Goal: Transaction & Acquisition: Obtain resource

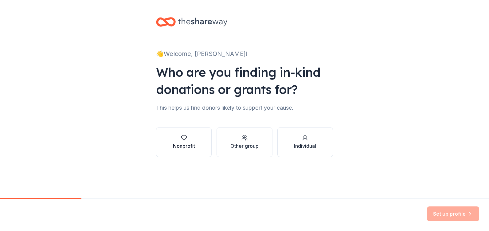
click at [184, 137] on icon "button" at bounding box center [184, 138] width 6 height 6
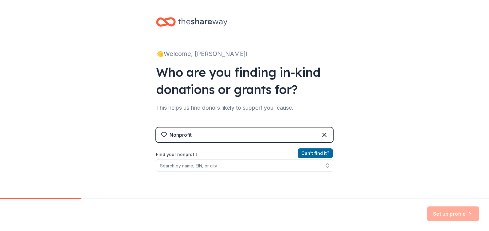
click at [181, 155] on label "Find your nonprofit" at bounding box center [244, 154] width 177 height 7
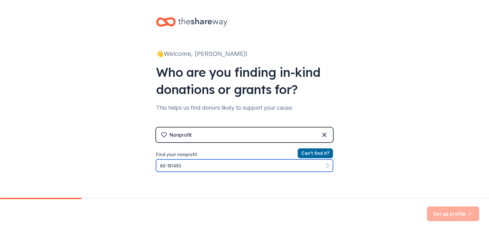
type input "86-1814932"
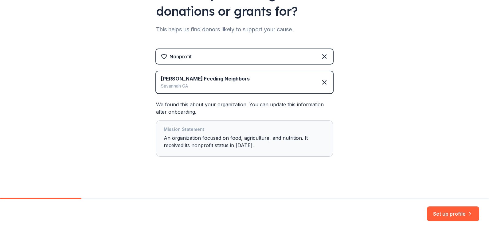
scroll to position [79, 0]
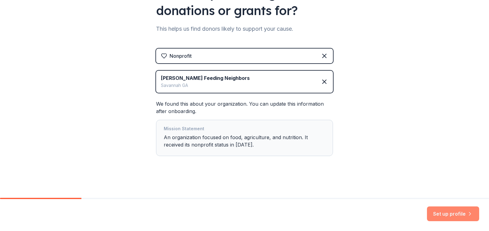
click at [441, 212] on button "Set up profile" at bounding box center [453, 213] width 52 height 15
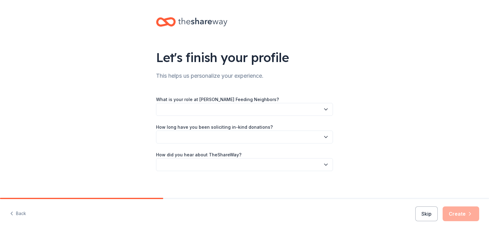
click at [324, 110] on icon "button" at bounding box center [325, 110] width 3 height 2
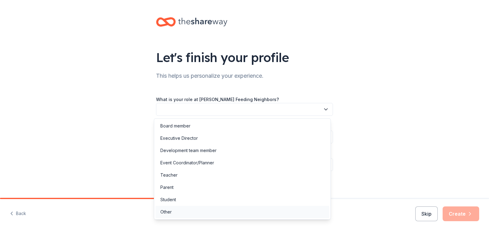
click at [163, 211] on div "Other" at bounding box center [165, 211] width 11 height 7
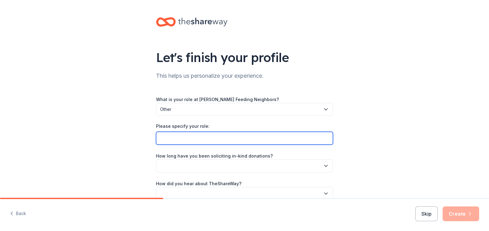
click at [168, 140] on input "Please specify your role:" at bounding box center [244, 138] width 177 height 13
type input "CEO/FOUNDER"
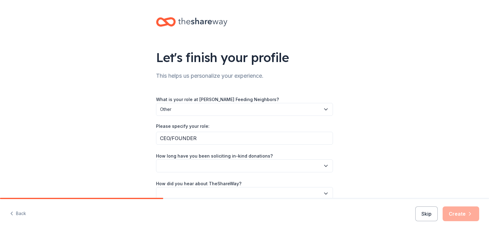
click at [323, 165] on icon "button" at bounding box center [325, 166] width 6 height 6
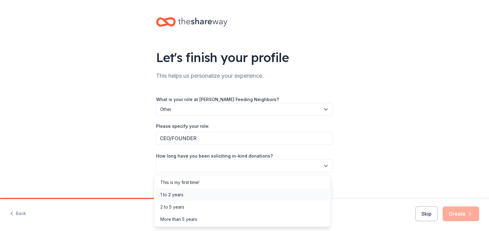
click at [181, 194] on div "1 to 2 years" at bounding box center [171, 194] width 23 height 7
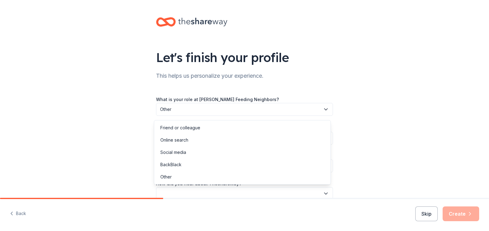
click at [324, 193] on icon "button" at bounding box center [325, 193] width 3 height 2
click at [164, 125] on div "Friend or colleague" at bounding box center [180, 127] width 40 height 7
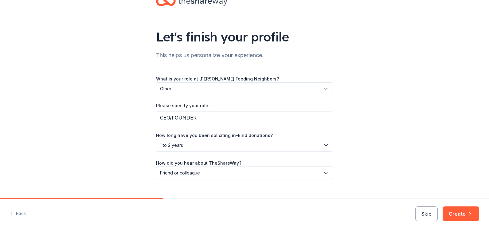
scroll to position [32, 0]
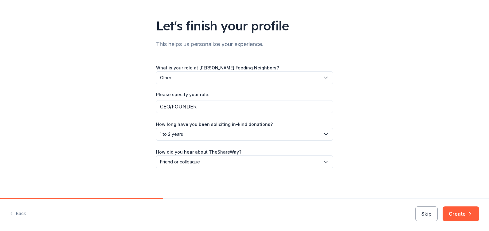
click at [466, 215] on icon "button" at bounding box center [469, 213] width 6 height 6
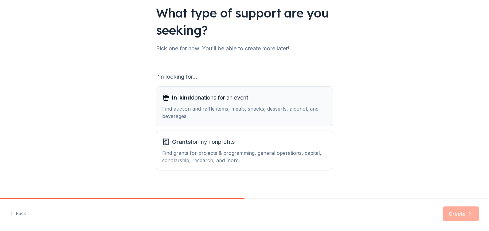
scroll to position [50, 0]
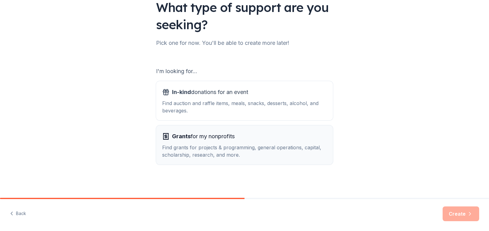
click at [202, 149] on div "Find grants for projects & programming, general operations, capital, scholarshi…" at bounding box center [244, 151] width 164 height 15
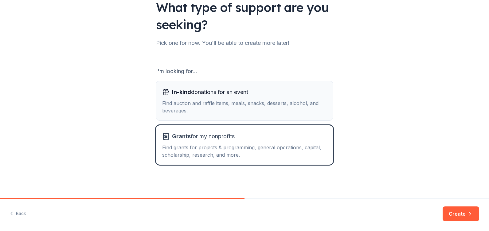
click at [222, 102] on div "Find auction and raffle items, meals, snacks, desserts, alcohol, and beverages." at bounding box center [244, 106] width 164 height 15
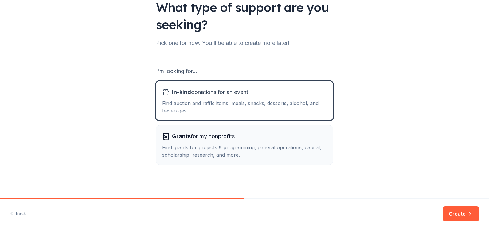
click at [221, 147] on div "Find grants for projects & programming, general operations, capital, scholarshi…" at bounding box center [244, 151] width 164 height 15
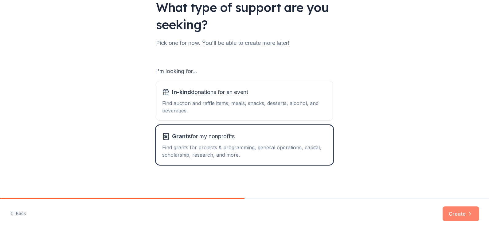
click at [458, 214] on button "Create" at bounding box center [460, 213] width 37 height 15
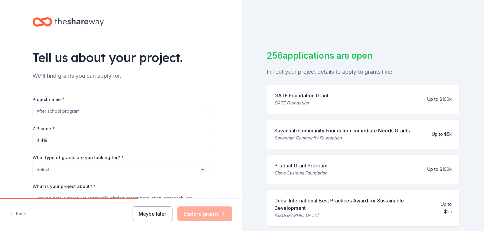
click at [47, 110] on input "Project name *" at bounding box center [121, 111] width 177 height 12
type input "t"
type input "The Daily Food Pantry"
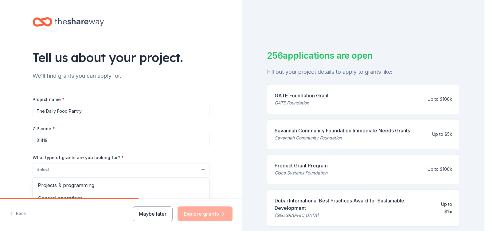
click at [80, 169] on button "Select" at bounding box center [121, 169] width 177 height 13
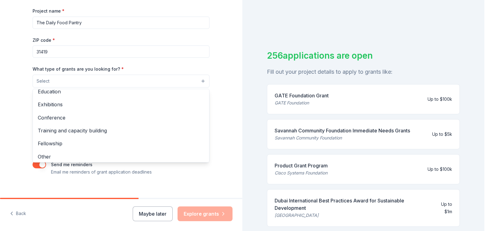
scroll to position [72, 0]
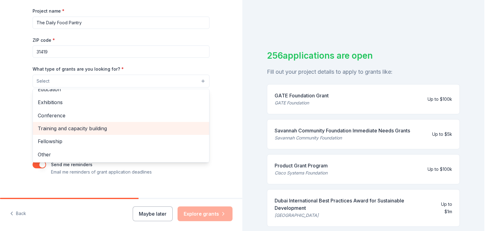
click at [130, 128] on span "Training and capacity building" at bounding box center [121, 128] width 166 height 8
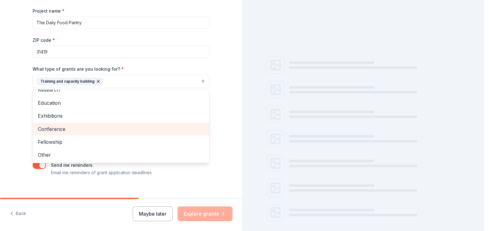
scroll to position [60, 0]
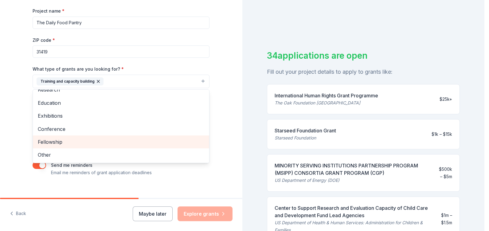
click at [86, 141] on span "Fellowship" at bounding box center [121, 142] width 166 height 8
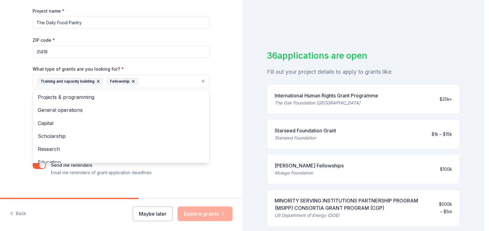
scroll to position [0, 0]
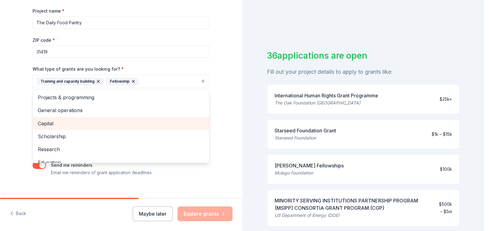
click at [90, 125] on span "Capital" at bounding box center [121, 123] width 166 height 8
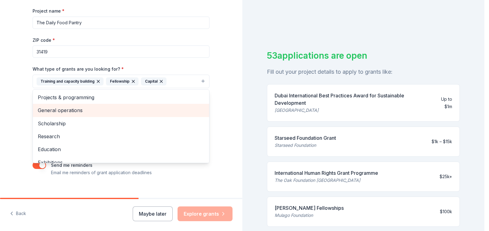
click at [84, 110] on span "General operations" at bounding box center [121, 110] width 166 height 8
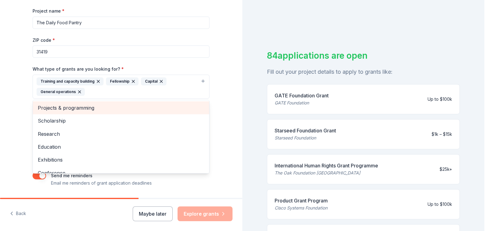
click at [86, 106] on span "Projects & programming" at bounding box center [121, 108] width 166 height 8
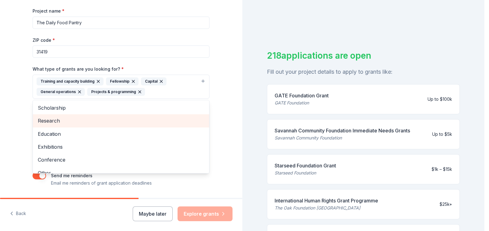
click at [62, 122] on span "Research" at bounding box center [121, 121] width 166 height 8
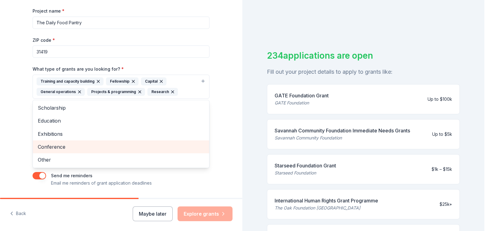
click at [58, 146] on span "Conference" at bounding box center [121, 147] width 166 height 8
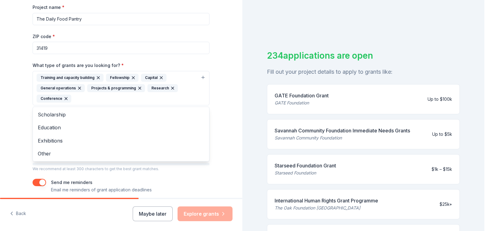
scroll to position [91, 0]
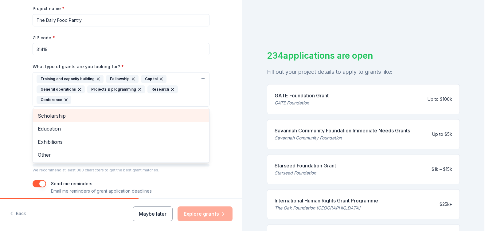
click at [78, 117] on span "Scholarship" at bounding box center [121, 116] width 166 height 8
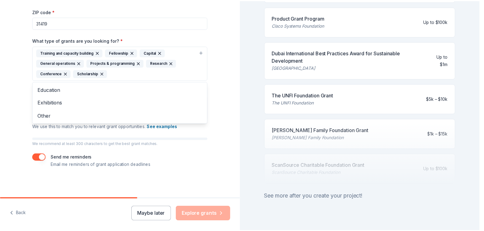
scroll to position [267, 0]
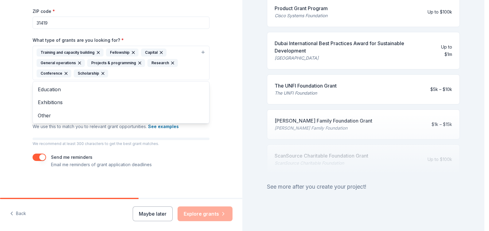
drag, startPoint x: 482, startPoint y: 78, endPoint x: 470, endPoint y: 210, distance: 132.4
click at [470, 210] on div "Tell us about your project. We'll find grants you can apply for. Project name *…" at bounding box center [242, 115] width 484 height 231
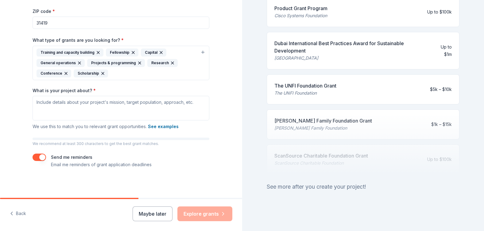
click at [202, 214] on div "Maybe later Explore grants" at bounding box center [183, 213] width 100 height 15
click at [153, 213] on button "Maybe later" at bounding box center [153, 213] width 40 height 15
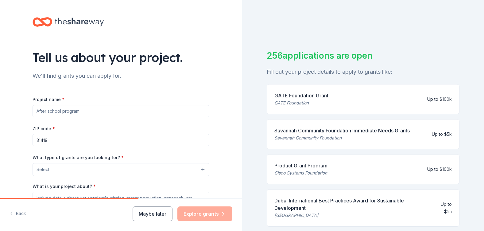
click at [67, 110] on input "Project name *" at bounding box center [121, 111] width 177 height 12
type input "The Daily Food Pantry"
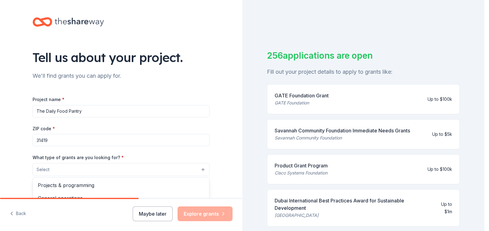
click at [200, 171] on button "Select" at bounding box center [121, 169] width 177 height 13
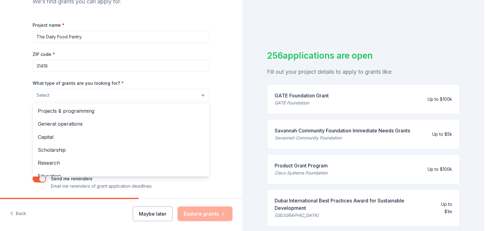
scroll to position [96, 0]
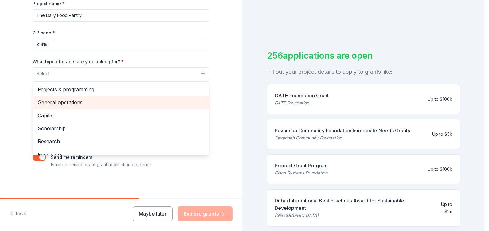
click at [78, 104] on span "General operations" at bounding box center [121, 102] width 166 height 8
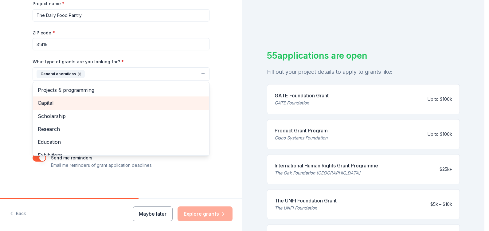
click at [59, 106] on span "Capital" at bounding box center [121, 103] width 166 height 8
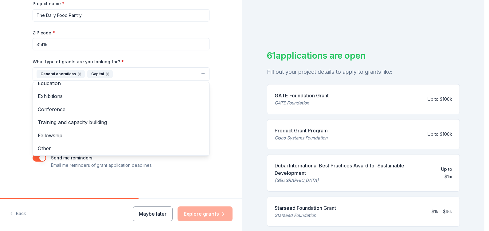
scroll to position [46, 0]
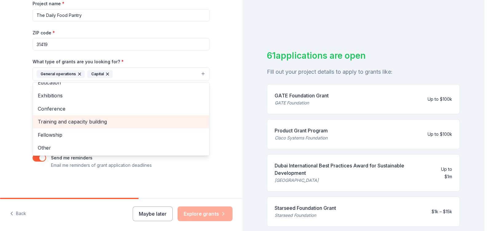
click at [107, 122] on span "Training and capacity building" at bounding box center [121, 122] width 166 height 8
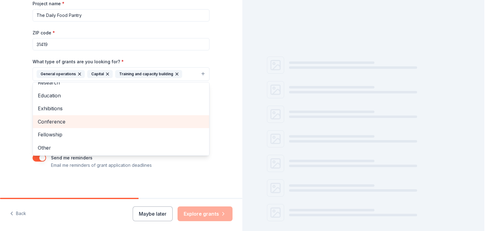
scroll to position [33, 0]
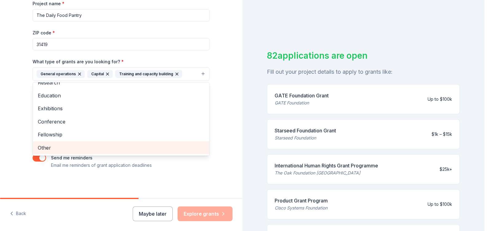
click at [41, 147] on span "Other" at bounding box center [121, 148] width 166 height 8
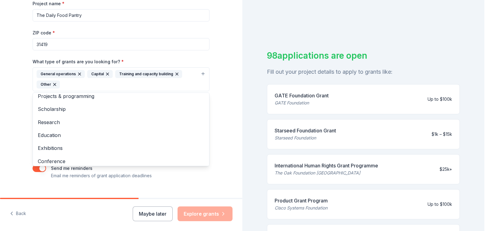
scroll to position [0, 0]
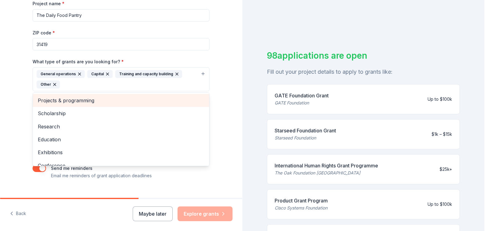
click at [93, 100] on span "Projects & programming" at bounding box center [121, 100] width 166 height 8
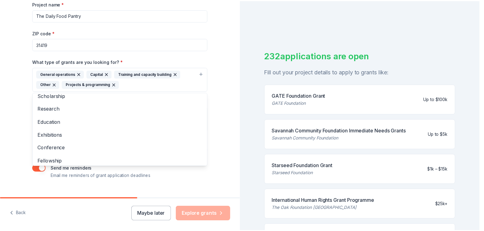
scroll to position [7, 0]
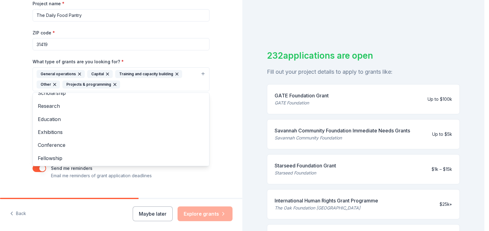
click at [225, 101] on div "Tell us about your project. We'll find grants you can apply for. Project name *…" at bounding box center [121, 56] width 242 height 304
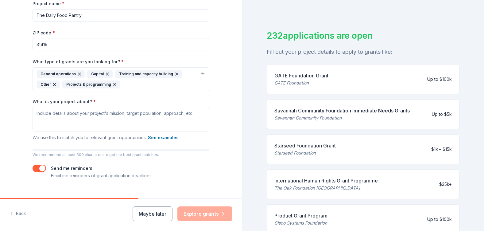
scroll to position [0, 0]
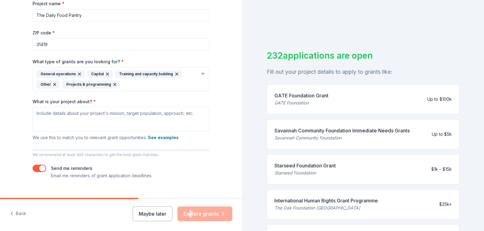
click at [192, 214] on div "Maybe later Explore grants" at bounding box center [183, 213] width 100 height 15
drag, startPoint x: 192, startPoint y: 214, endPoint x: 148, endPoint y: 212, distance: 43.7
click at [148, 212] on button "Maybe later" at bounding box center [153, 213] width 40 height 15
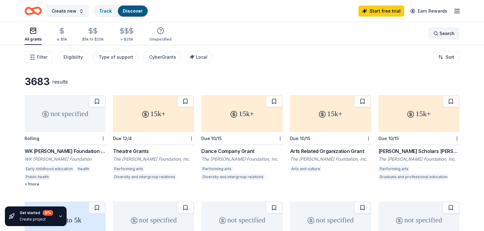
click at [437, 33] on div "Search" at bounding box center [443, 33] width 21 height 7
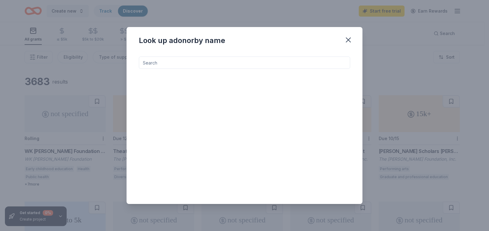
click at [222, 64] on input at bounding box center [244, 62] width 211 height 12
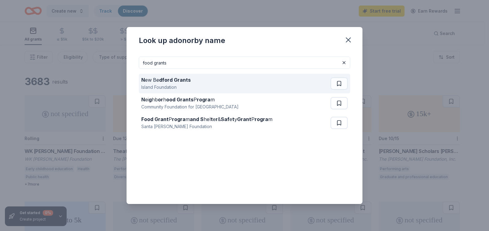
click at [169, 79] on strong "dford Grants" at bounding box center [175, 80] width 32 height 6
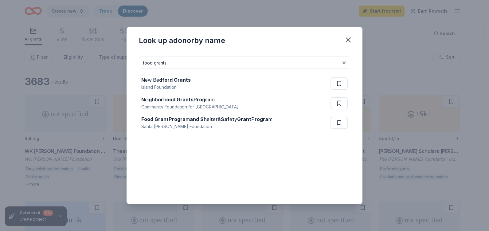
click at [186, 66] on input "food grants" at bounding box center [244, 62] width 211 height 12
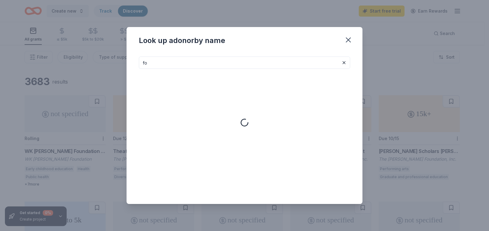
type input "f"
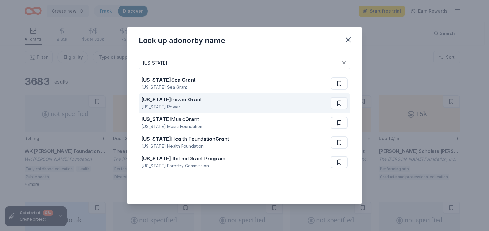
type input "georgia"
click at [182, 98] on strong "er Gra" at bounding box center [188, 99] width 15 height 6
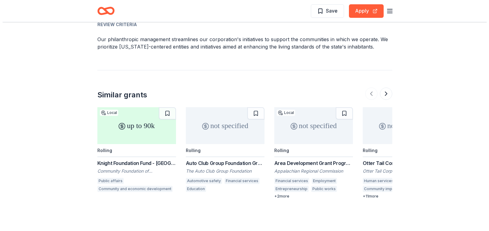
scroll to position [736, 0]
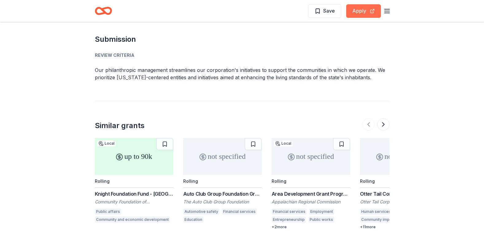
click at [363, 12] on button "Apply" at bounding box center [363, 11] width 35 height 14
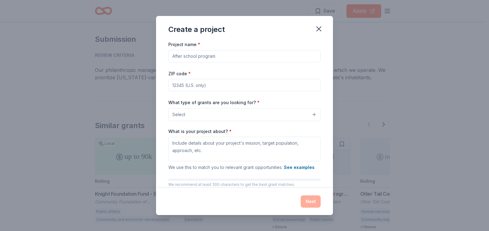
click at [228, 56] on input "Project name *" at bounding box center [244, 56] width 152 height 12
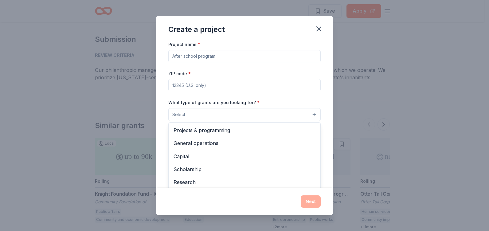
click at [310, 115] on button "Select" at bounding box center [244, 114] width 152 height 13
click at [208, 55] on div "Project name * ZIP code * What type of grants are you looking for? * Select Pro…" at bounding box center [244, 125] width 152 height 168
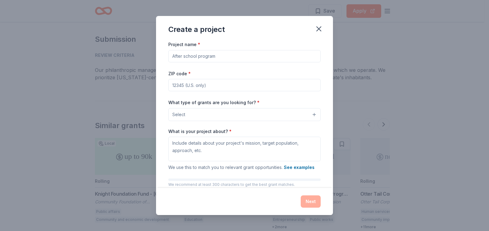
click at [207, 57] on input "Project name *" at bounding box center [244, 56] width 152 height 12
type input "w"
type input "WF NEIGHBORS FEEDING NEIGHBORS COMMUNITY GARDEN"
click at [202, 87] on input "ZIP code *" at bounding box center [244, 85] width 152 height 12
type input "31419"
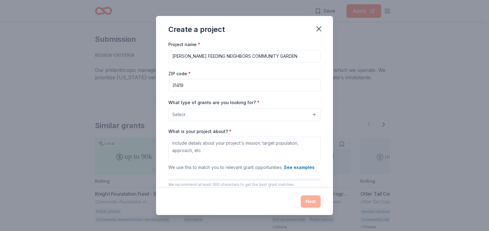
click at [309, 114] on button "Select" at bounding box center [244, 114] width 152 height 13
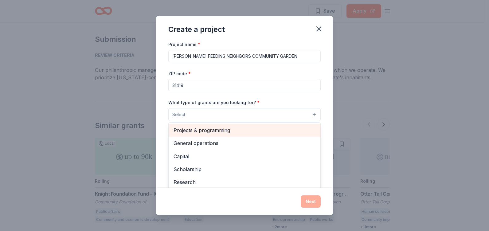
click at [222, 129] on span "Projects & programming" at bounding box center [244, 130] width 142 height 8
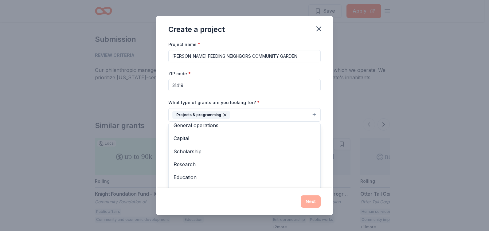
scroll to position [0, 0]
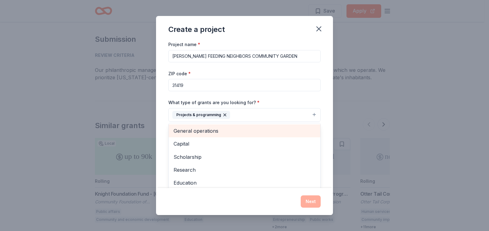
click at [223, 133] on span "General operations" at bounding box center [244, 131] width 142 height 8
click at [204, 131] on span "Capital" at bounding box center [244, 131] width 142 height 8
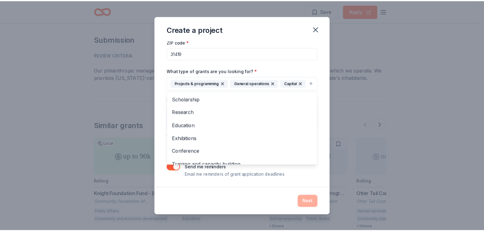
scroll to position [42, 0]
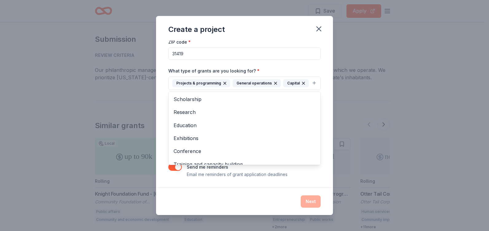
click at [323, 60] on div "Project name * WF NEIGHBORS FEEDING NEIGHBORS COMMUNITY GARDEN ZIP code * 31419…" at bounding box center [244, 114] width 177 height 147
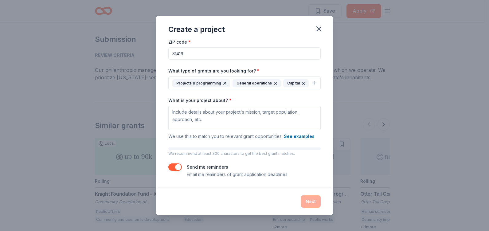
click at [311, 201] on div "Next" at bounding box center [244, 201] width 152 height 12
drag, startPoint x: 319, startPoint y: 29, endPoint x: 280, endPoint y: 23, distance: 38.8
click at [319, 29] on icon "button" at bounding box center [318, 29] width 4 height 4
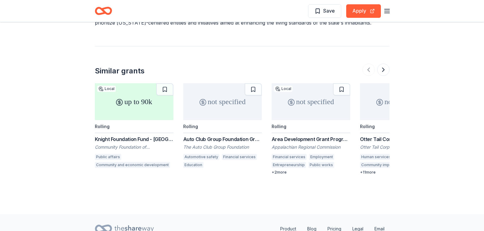
scroll to position [811, 0]
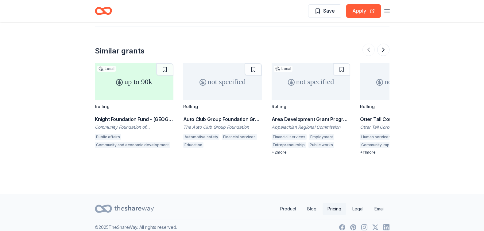
click at [335, 203] on link "Pricing" at bounding box center [334, 209] width 24 height 12
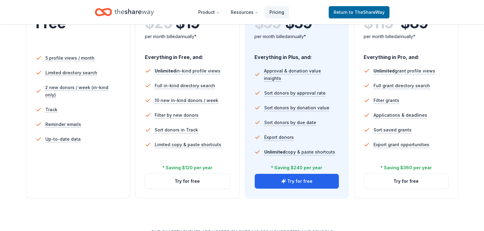
scroll to position [156, 0]
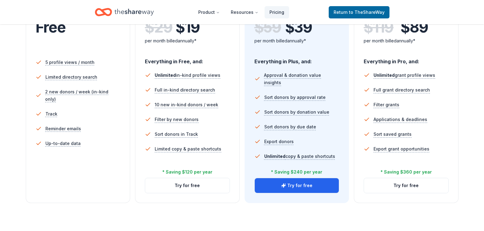
click at [304, 178] on div "* Saving $240 per year Try for free" at bounding box center [296, 185] width 85 height 15
click at [297, 184] on button "Try for free" at bounding box center [297, 185] width 84 height 15
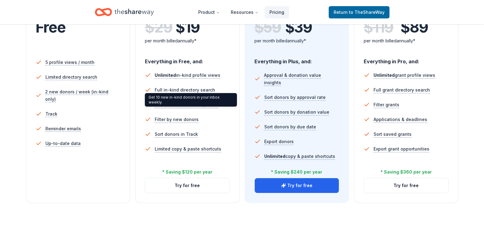
scroll to position [125, 0]
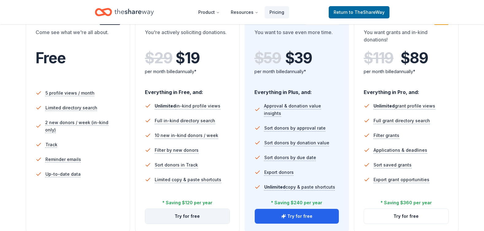
click at [170, 209] on button "Try for free" at bounding box center [187, 216] width 84 height 15
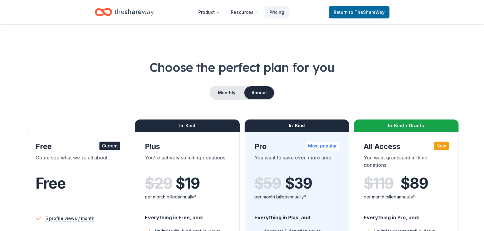
scroll to position [125, 0]
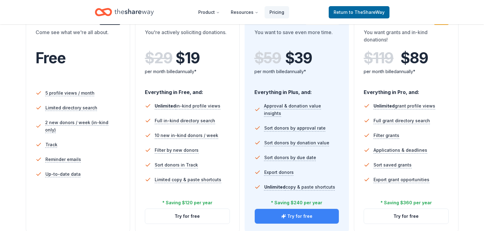
click at [299, 213] on button "Try for free" at bounding box center [297, 216] width 84 height 15
